Goal: Information Seeking & Learning: Compare options

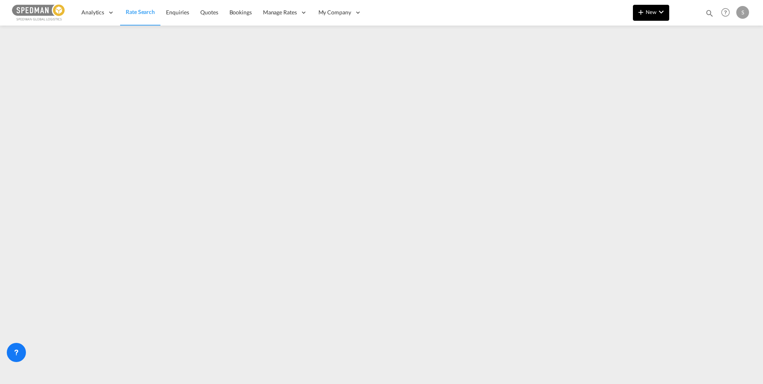
click at [660, 14] on md-icon "icon-chevron-down" at bounding box center [662, 12] width 10 height 10
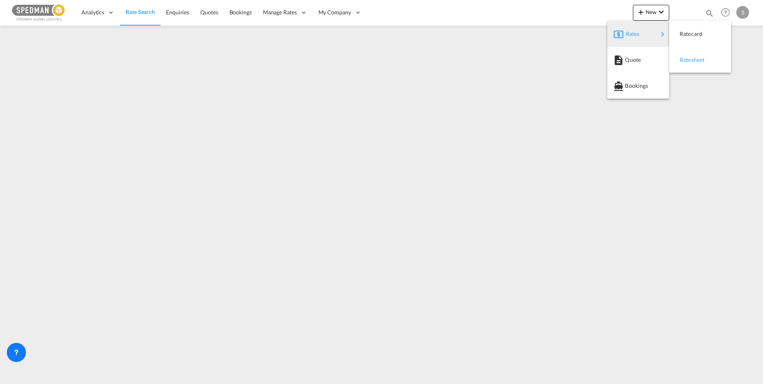
click at [689, 56] on span "Ratesheet" at bounding box center [684, 60] width 9 height 16
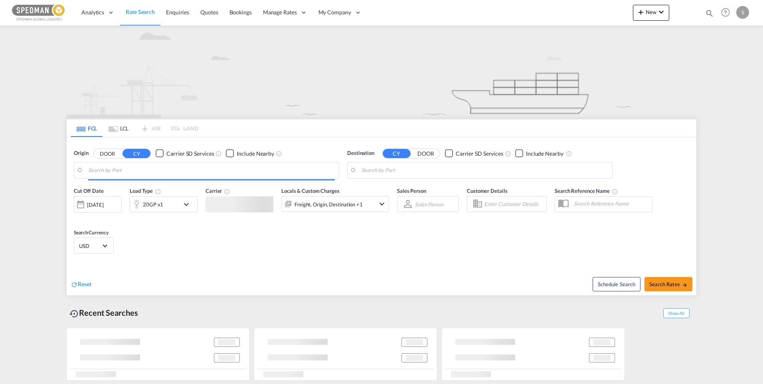
type input "[GEOGRAPHIC_DATA] ([GEOGRAPHIC_DATA]), [GEOGRAPHIC_DATA]"
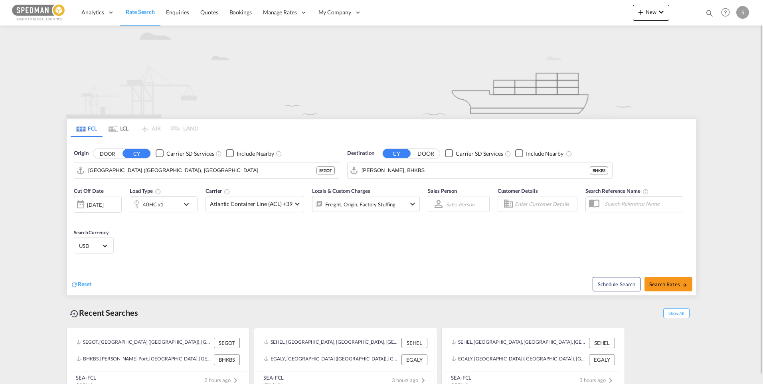
click at [190, 207] on md-icon "icon-chevron-down" at bounding box center [189, 205] width 14 height 10
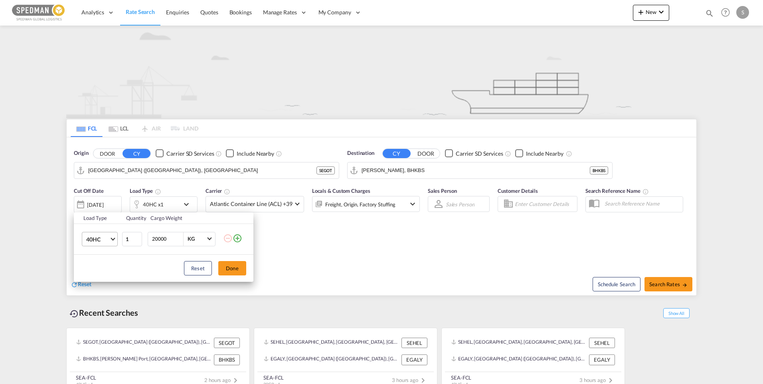
click at [113, 240] on span "Choose: \a40HC" at bounding box center [113, 238] width 4 height 4
click at [102, 203] on md-option "20GP" at bounding box center [107, 200] width 54 height 19
click at [223, 267] on button "Done" at bounding box center [232, 268] width 28 height 14
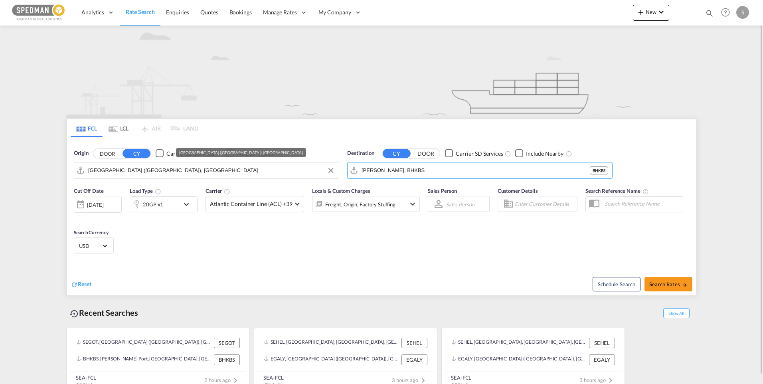
drag, startPoint x: 452, startPoint y: 170, endPoint x: 335, endPoint y: 167, distance: 117.0
click at [335, 167] on div "Origin DOOR CY Carrier SD Services Include Nearby [GEOGRAPHIC_DATA] ([GEOGRAPHI…" at bounding box center [382, 160] width 630 height 46
drag, startPoint x: 443, startPoint y: 171, endPoint x: 341, endPoint y: 171, distance: 102.2
click at [341, 171] on div "Origin DOOR CY Carrier SD Services Include Nearby [GEOGRAPHIC_DATA] ([GEOGRAPHI…" at bounding box center [382, 160] width 630 height 46
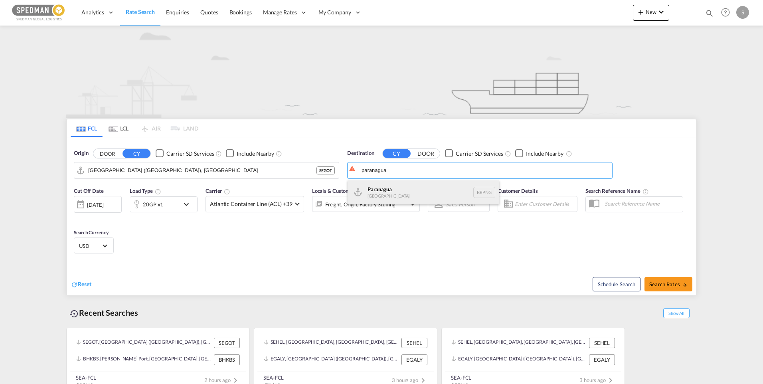
click at [384, 192] on div "Paranagua [GEOGRAPHIC_DATA] BRPNG" at bounding box center [424, 192] width 152 height 24
type input "Paranagua, BRPNG"
click at [103, 204] on div "[DATE]" at bounding box center [95, 204] width 16 height 7
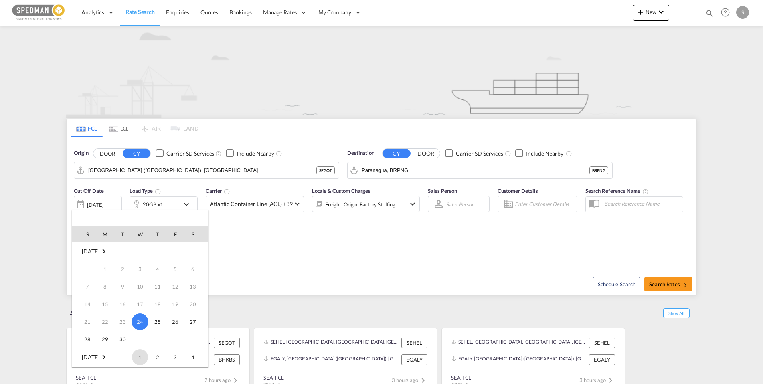
click at [140, 355] on span "1" at bounding box center [140, 357] width 16 height 16
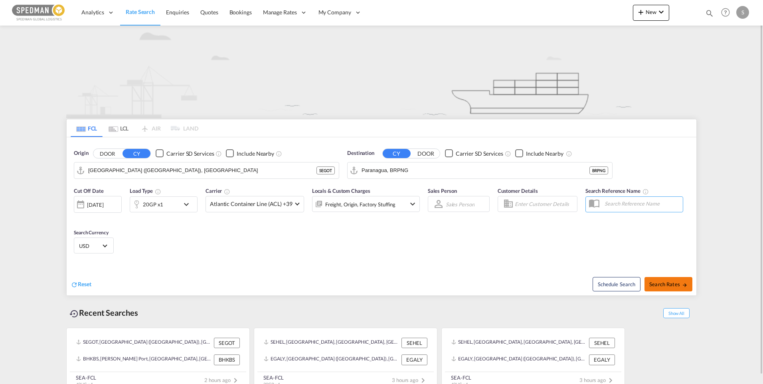
click at [669, 285] on span "Search Rates" at bounding box center [668, 284] width 38 height 6
type input "SEGOT to BRPNG / [DATE]"
